Goal: Information Seeking & Learning: Learn about a topic

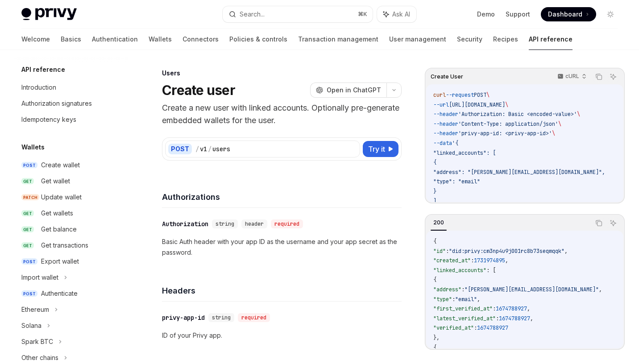
scroll to position [558, 0]
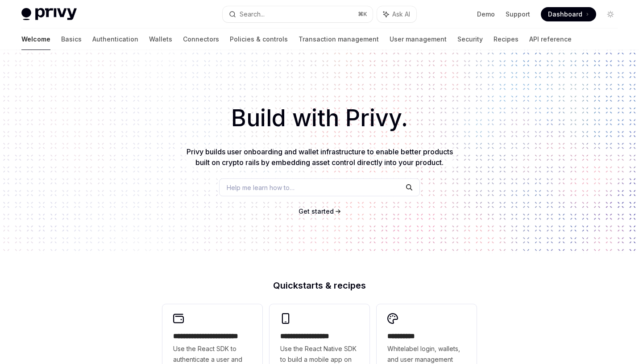
click at [478, 121] on h1 "Build with Privy." at bounding box center [319, 118] width 611 height 35
click at [140, 100] on div "Build with Privy. Privy builds user onboarding and wallet infrastructure to ena…" at bounding box center [319, 152] width 639 height 204
